Goal: Task Accomplishment & Management: Manage account settings

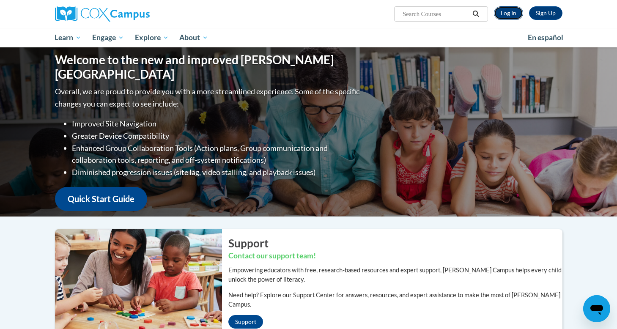
click at [510, 17] on link "Log In" at bounding box center [508, 13] width 29 height 14
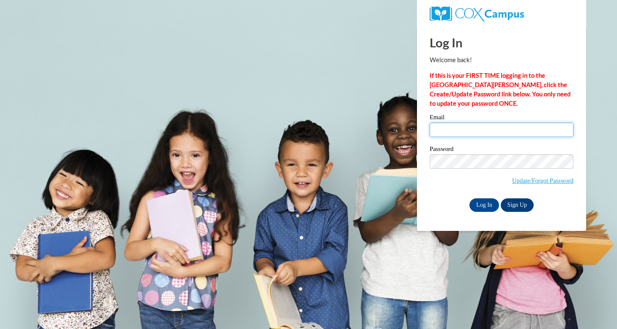
click at [480, 126] on input "Email" at bounding box center [502, 130] width 144 height 14
type input "agentbecks84@gmail.com"
drag, startPoint x: 512, startPoint y: 131, endPoint x: 434, endPoint y: 133, distance: 77.4
click at [434, 133] on input "agentbecks84@gmail.com" at bounding box center [502, 130] width 144 height 14
type input "kbecky84@yahoo.com"
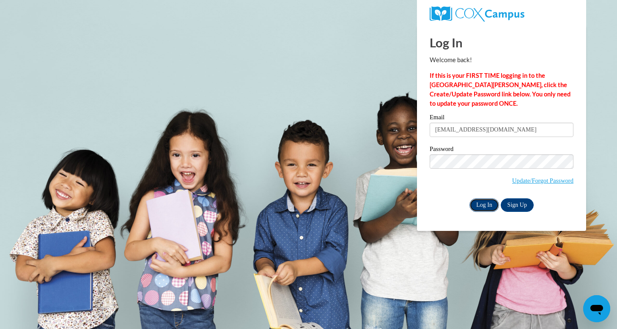
click at [484, 205] on input "Log In" at bounding box center [484, 205] width 30 height 14
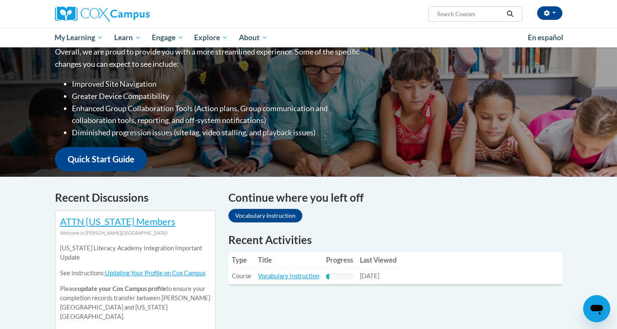
scroll to position [137, 0]
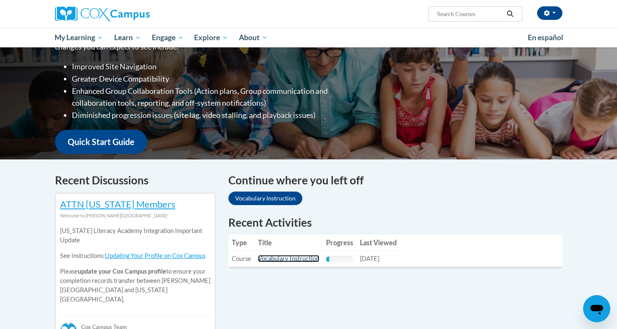
click at [306, 259] on link "Vocabulary Instruction" at bounding box center [288, 258] width 61 height 7
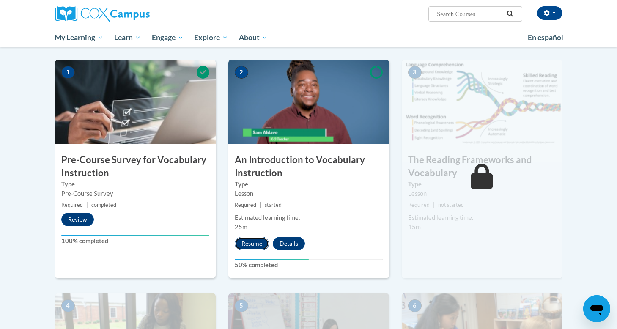
click at [256, 244] on button "Resume" at bounding box center [252, 244] width 34 height 14
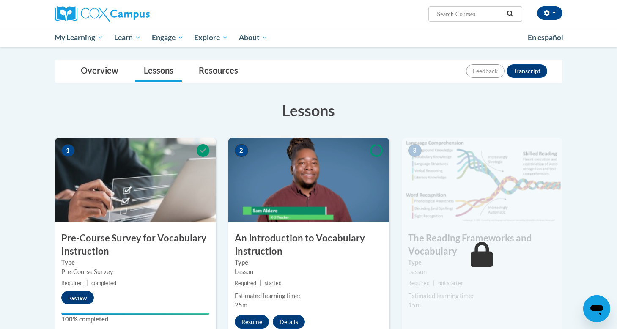
scroll to position [44, 0]
